Goal: Task Accomplishment & Management: Complete application form

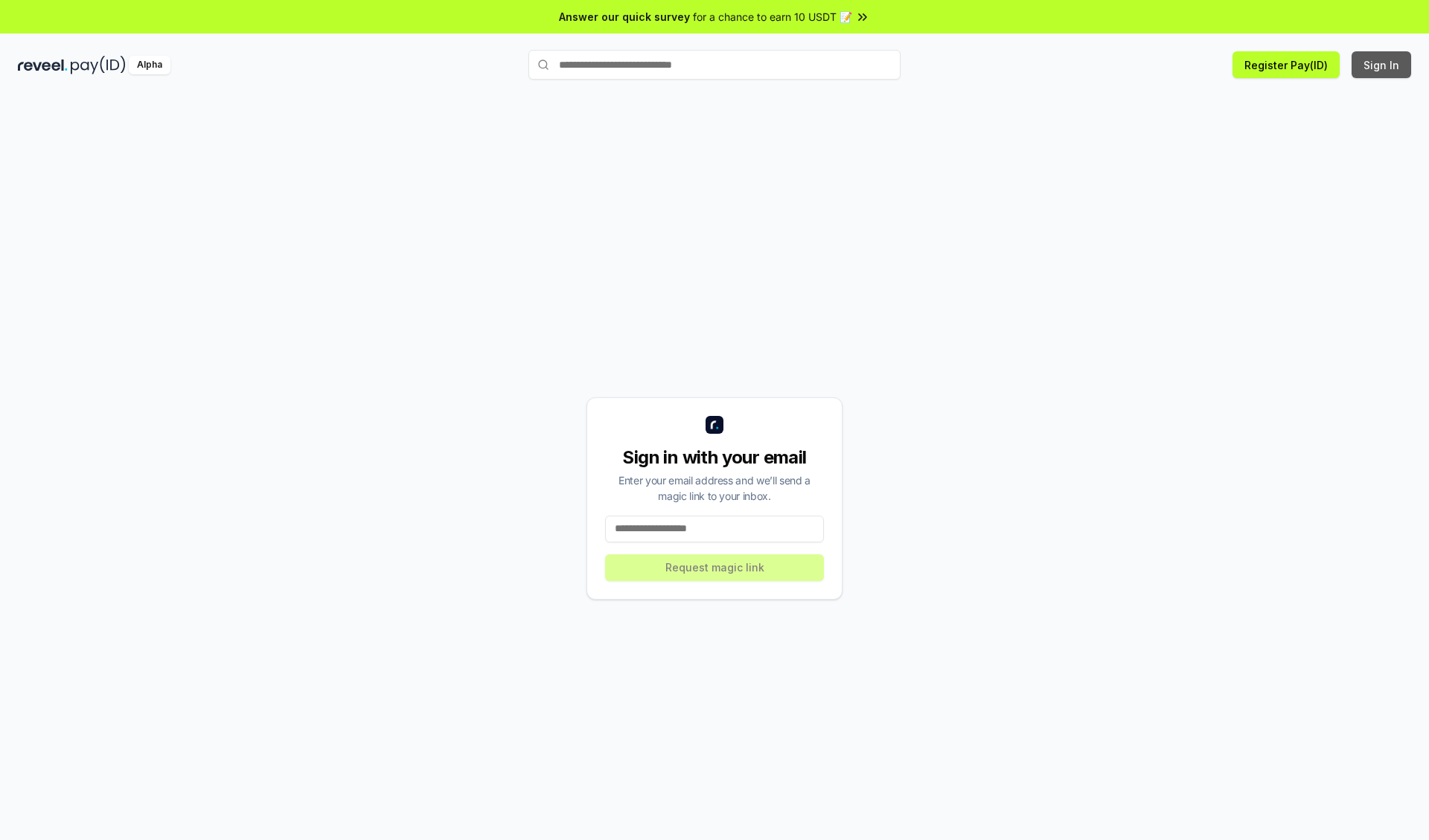
click at [1382, 64] on button "Sign In" at bounding box center [1381, 64] width 59 height 27
type input "**********"
click at [714, 567] on button "Request magic link" at bounding box center [714, 567] width 219 height 27
